Goal: Answer question/provide support: Ask a question

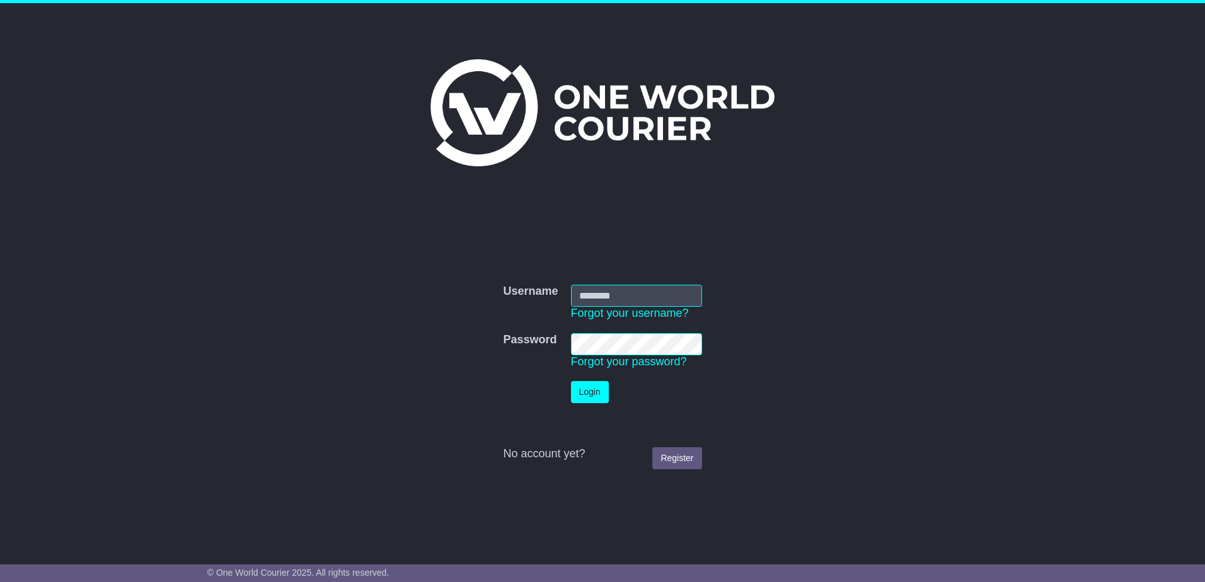
type input "**********"
click at [591, 398] on button "Login" at bounding box center [590, 392] width 38 height 22
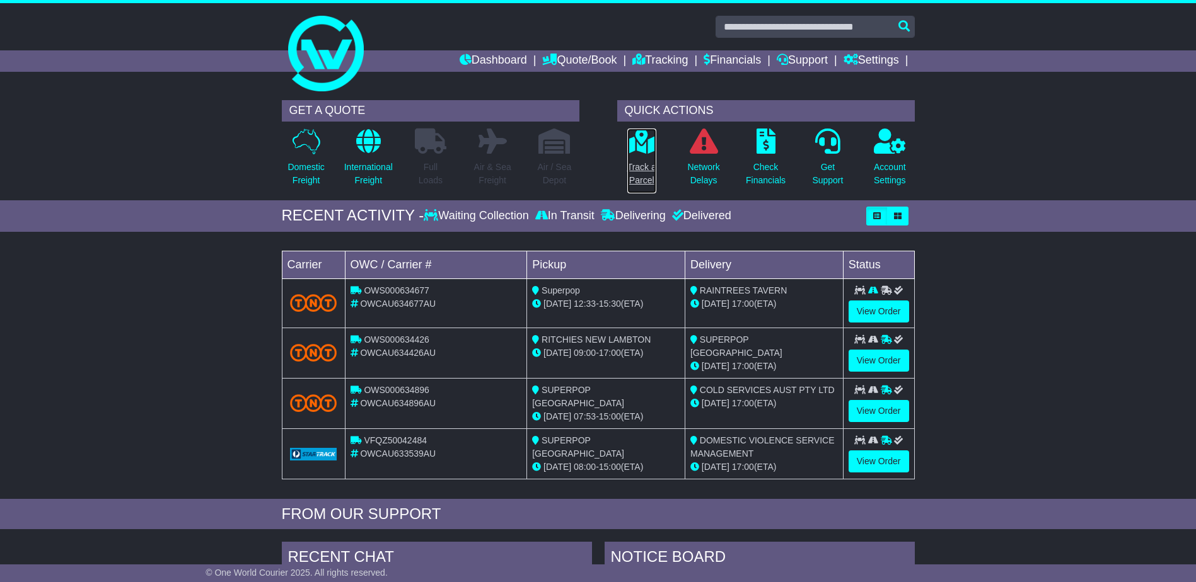
click at [648, 158] on link "Track a Parcel" at bounding box center [642, 161] width 30 height 66
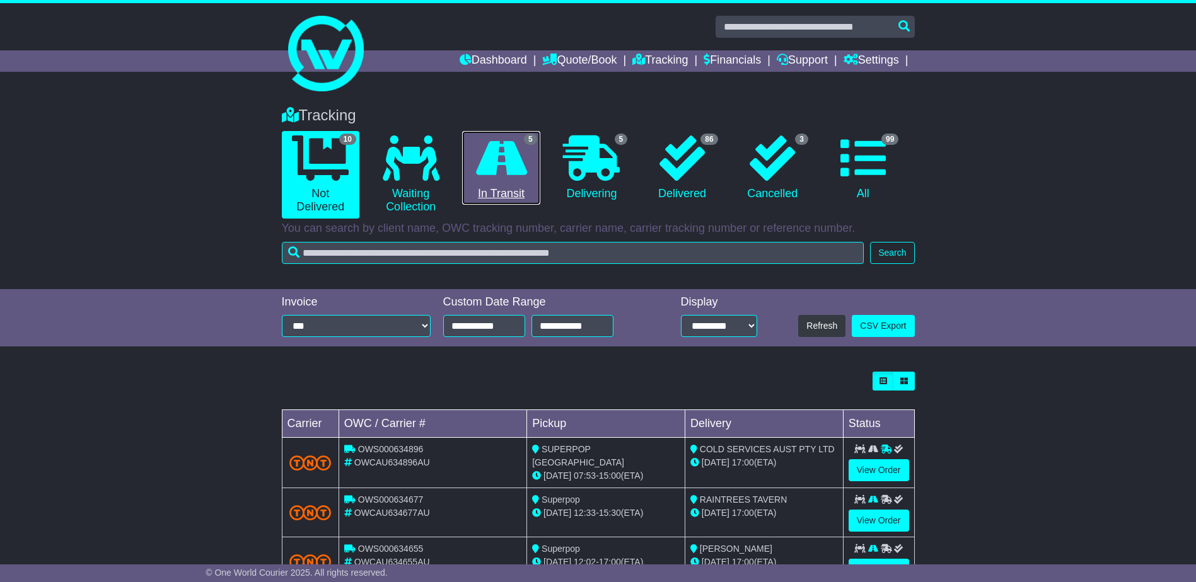
click at [526, 186] on link "5 In Transit" at bounding box center [501, 168] width 78 height 74
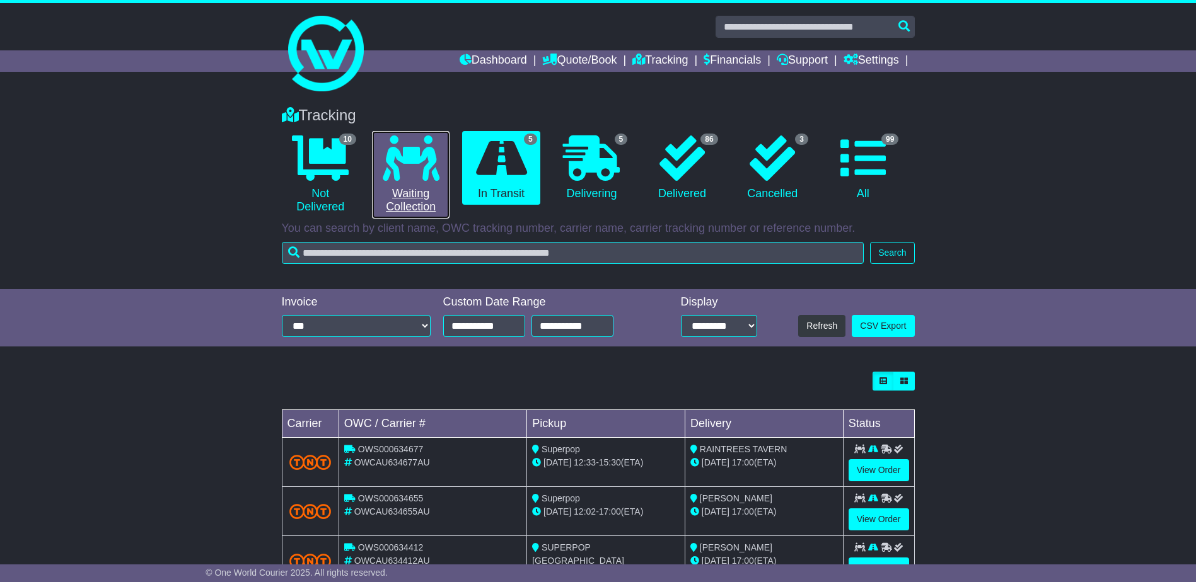
click at [422, 180] on icon at bounding box center [411, 158] width 57 height 45
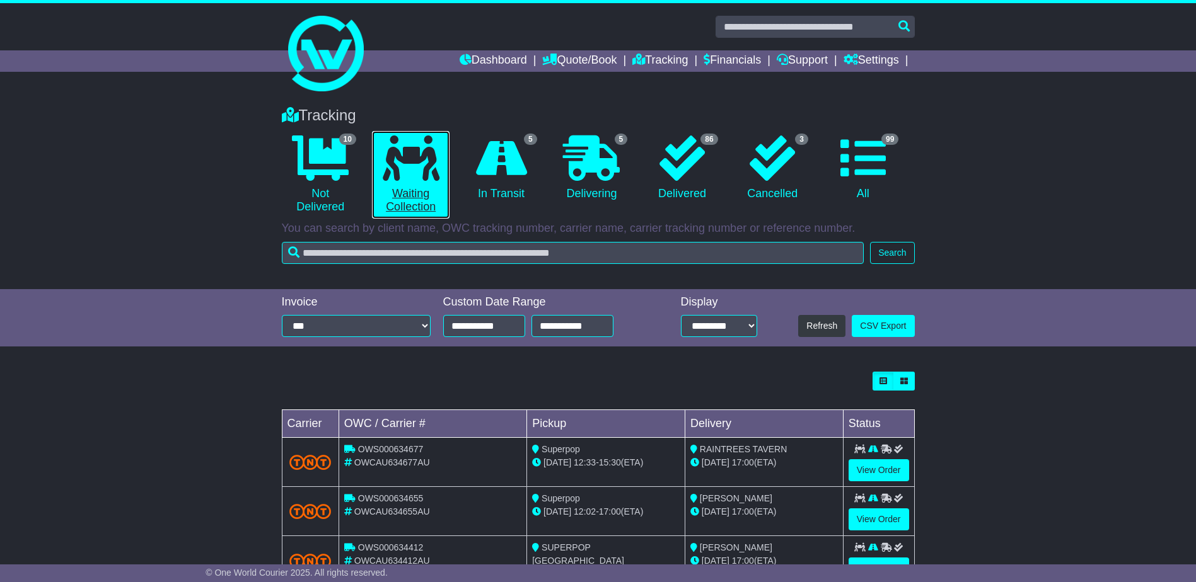
click at [422, 180] on icon at bounding box center [411, 158] width 57 height 45
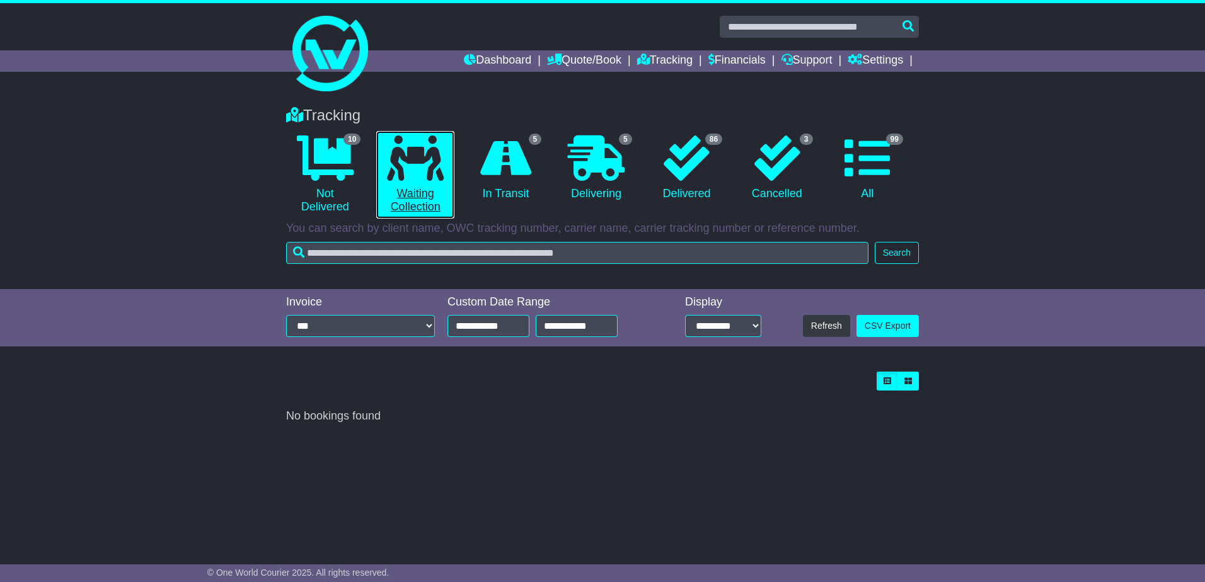
click at [423, 209] on link "0 Waiting Collection" at bounding box center [415, 175] width 78 height 88
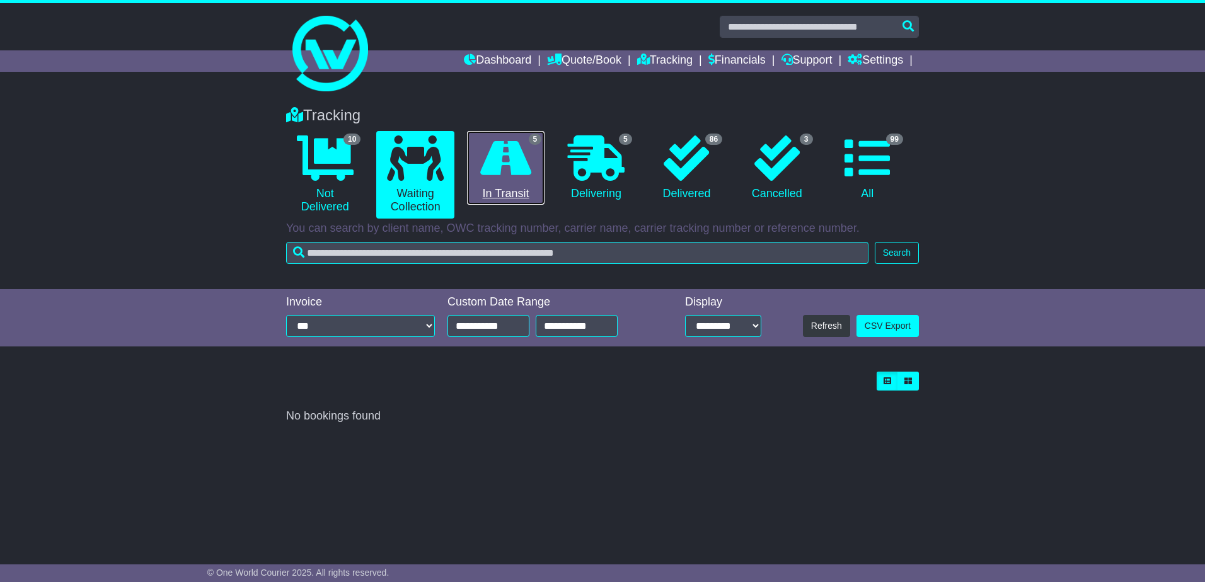
click at [497, 197] on link "5 In Transit" at bounding box center [506, 168] width 78 height 74
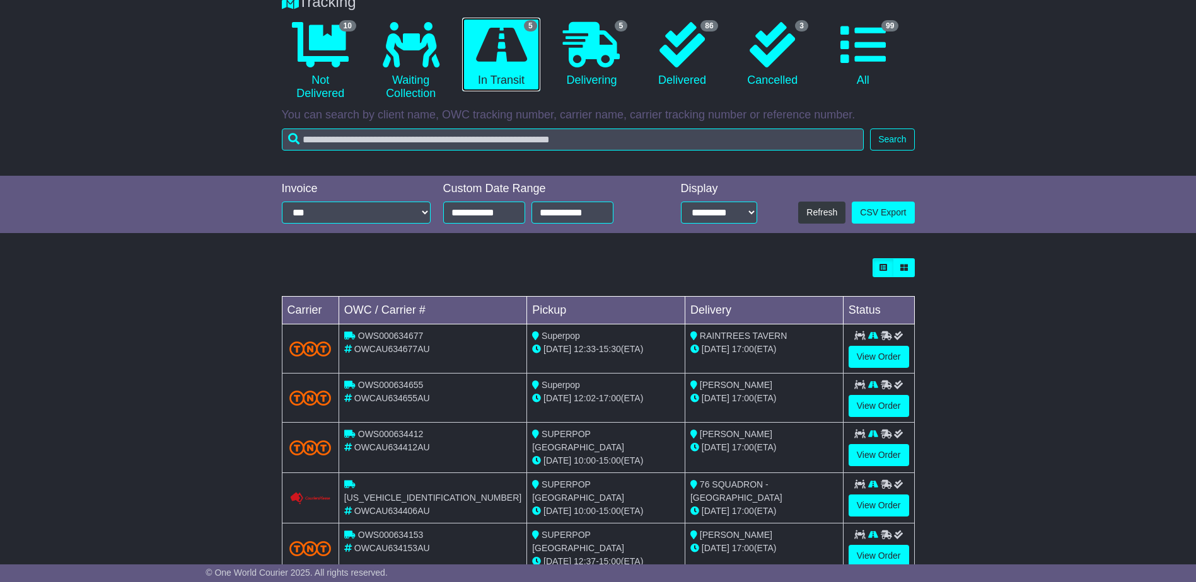
scroll to position [84, 0]
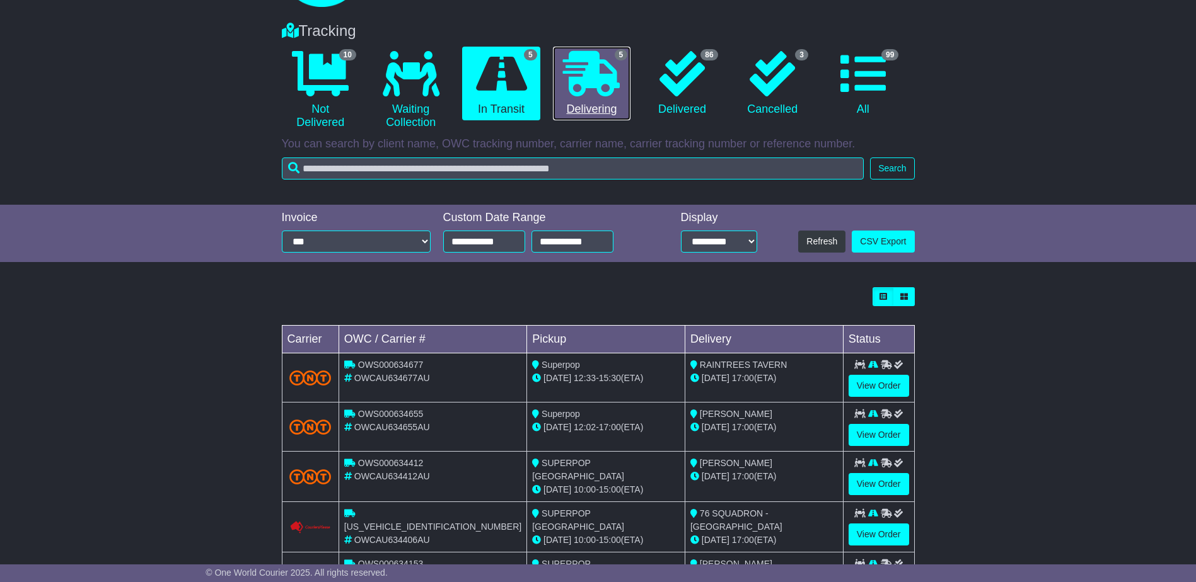
click at [593, 101] on link "5 Delivering" at bounding box center [592, 84] width 78 height 74
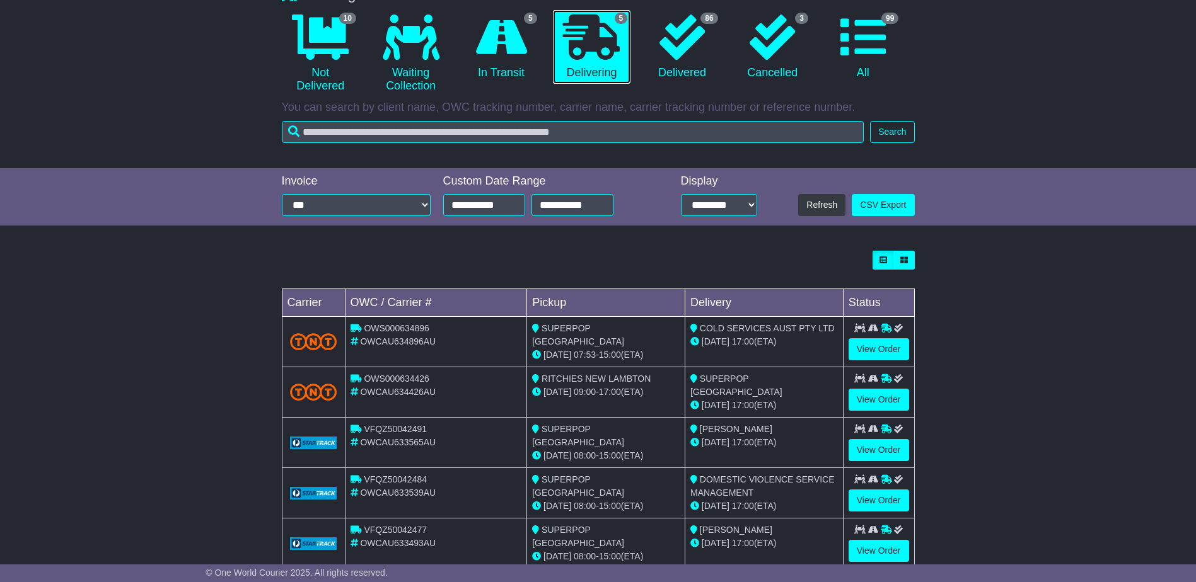
scroll to position [126, 0]
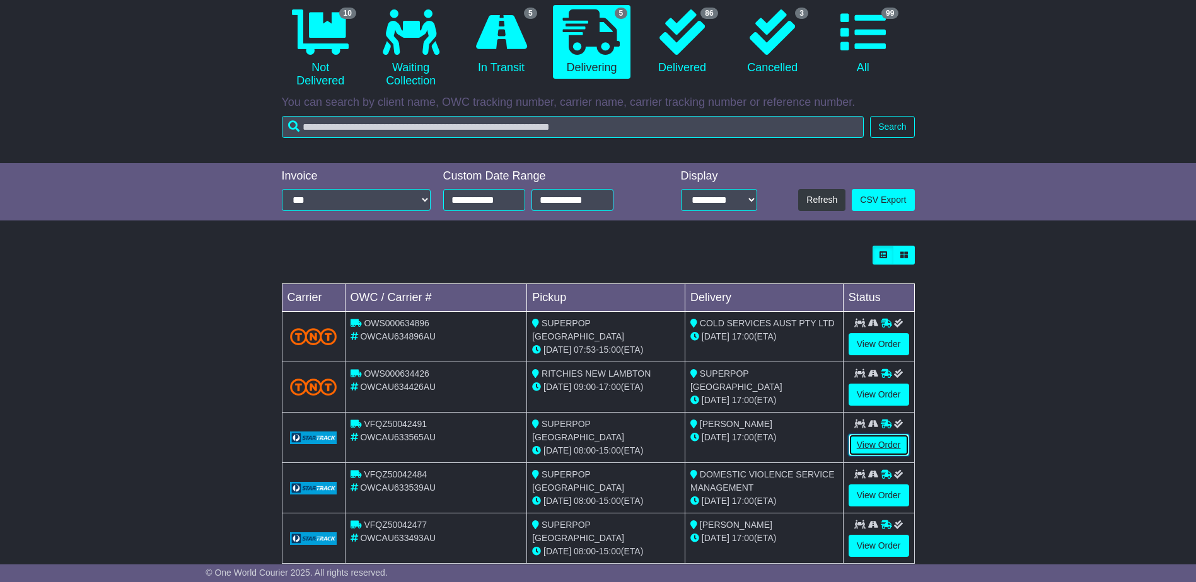
click at [865, 441] on link "View Order" at bounding box center [878, 445] width 61 height 22
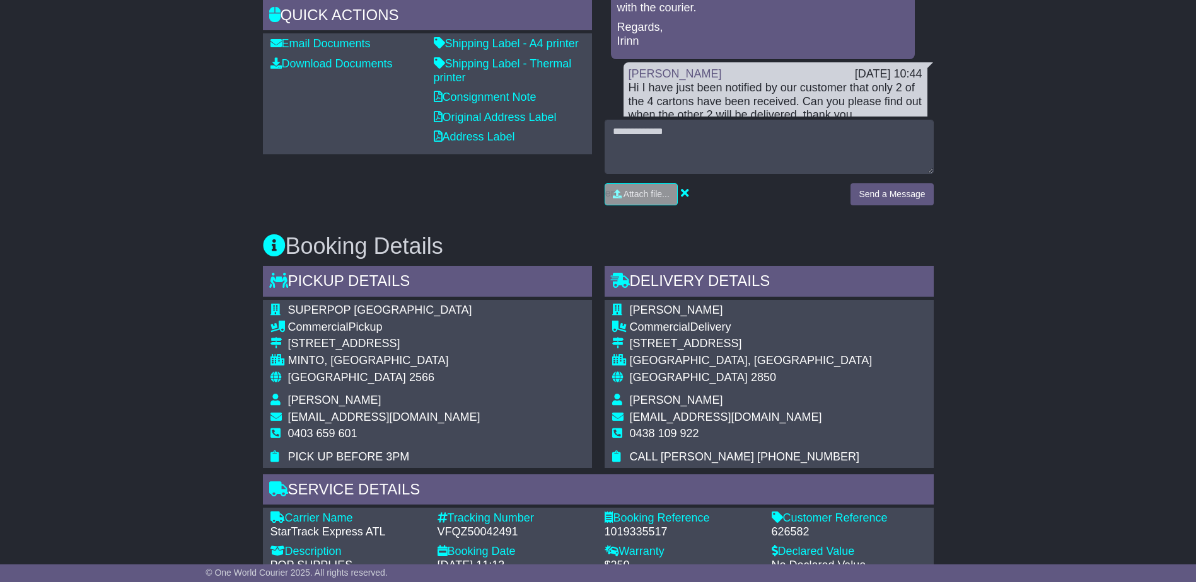
scroll to position [441, 0]
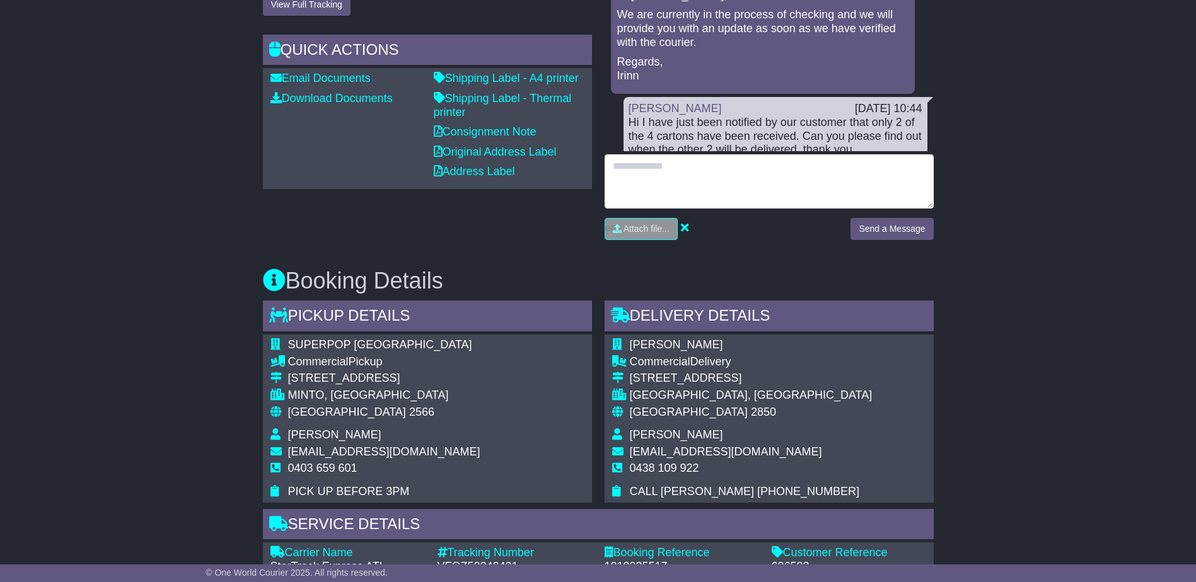
click at [628, 159] on textarea at bounding box center [768, 181] width 329 height 54
type textarea "**********"
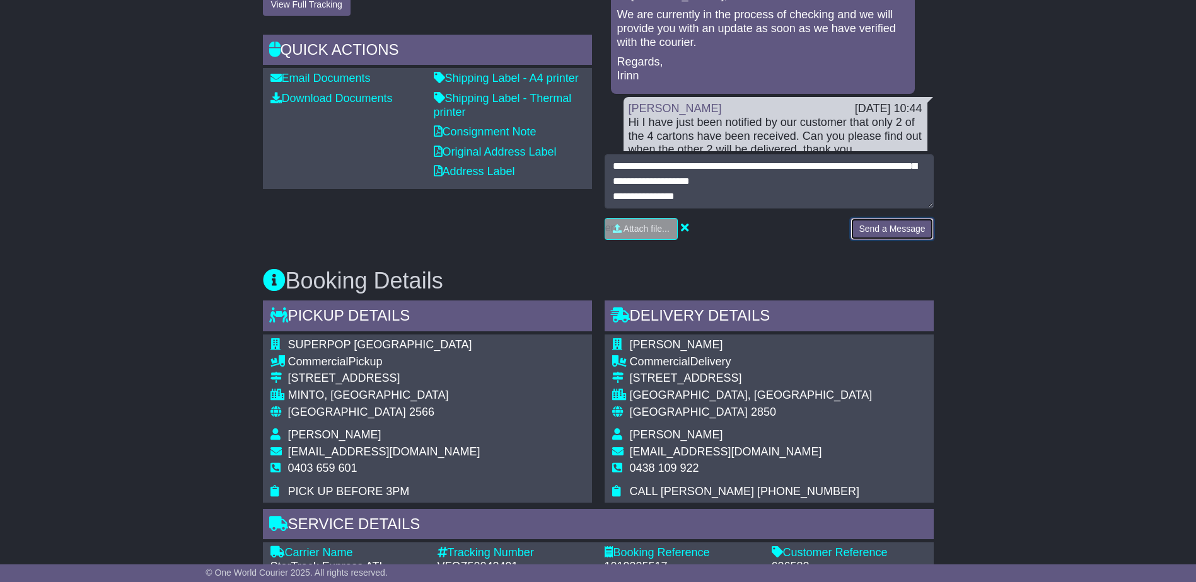
click at [896, 228] on button "Send a Message" at bounding box center [891, 229] width 83 height 22
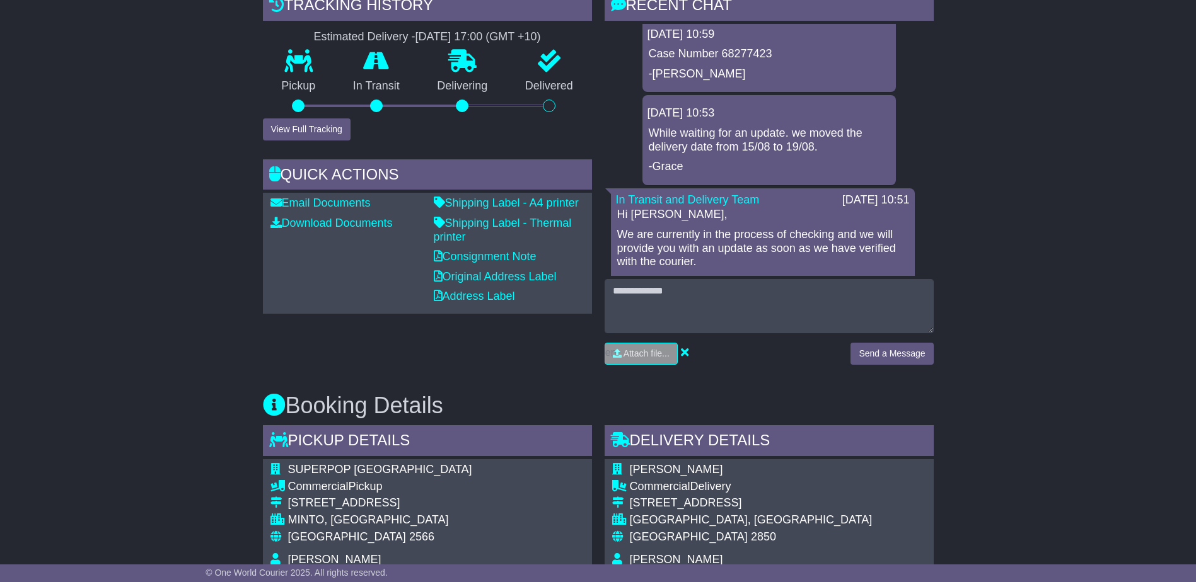
scroll to position [0, 0]
